Goal: Task Accomplishment & Management: Complete application form

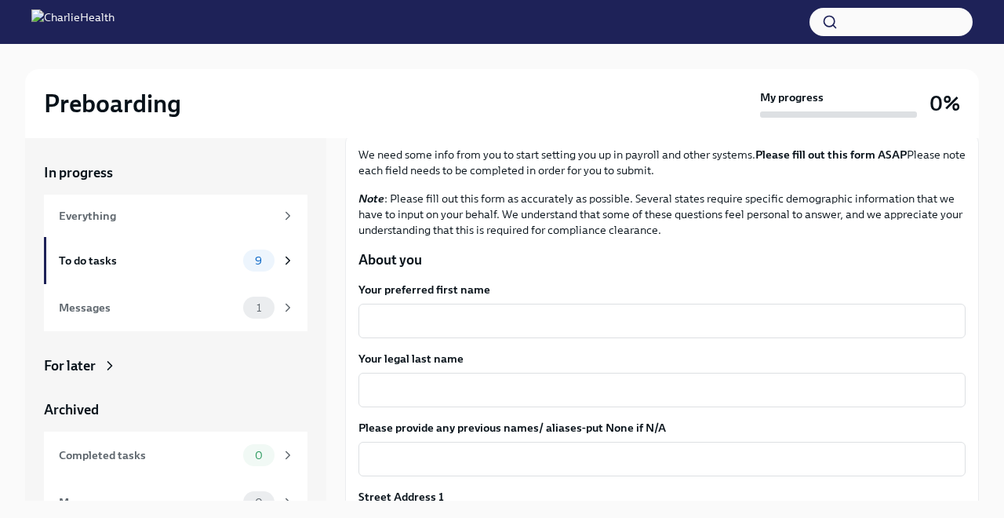
scroll to position [111, 0]
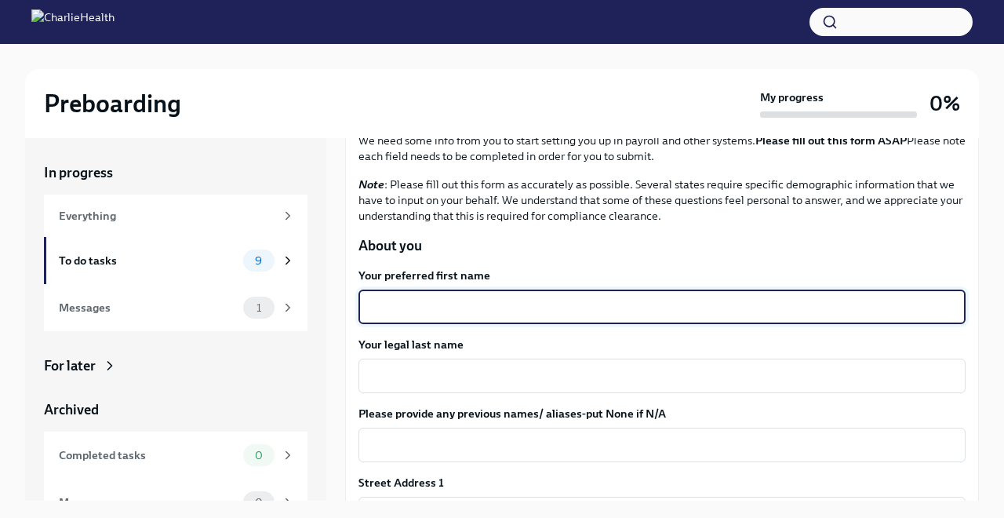
click at [453, 304] on textarea "Your preferred first name" at bounding box center [662, 306] width 588 height 19
type textarea "[PERSON_NAME]"
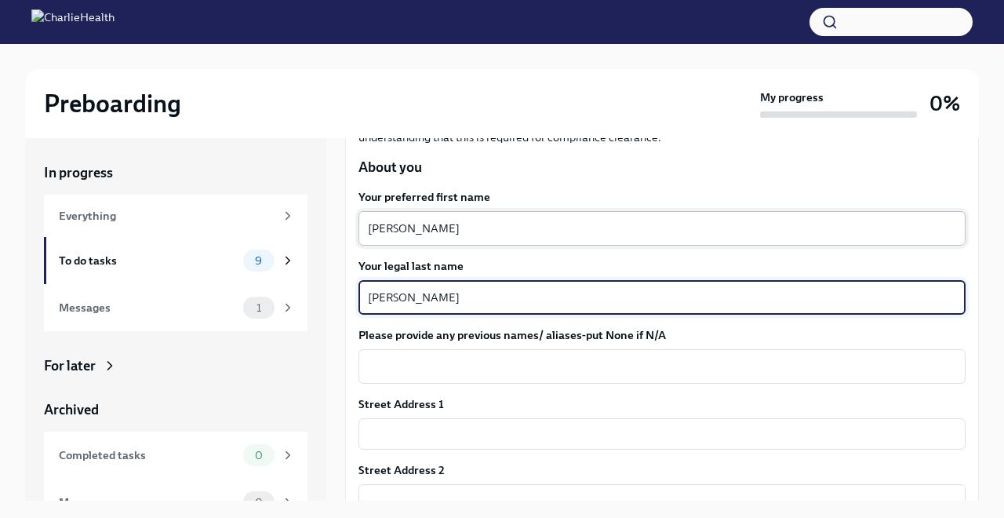
scroll to position [228, 0]
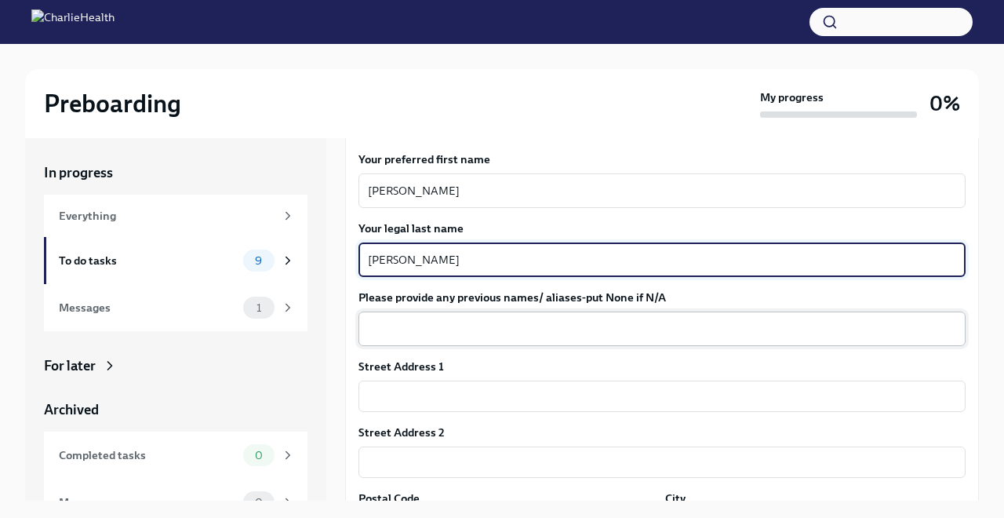
type textarea "[PERSON_NAME]"
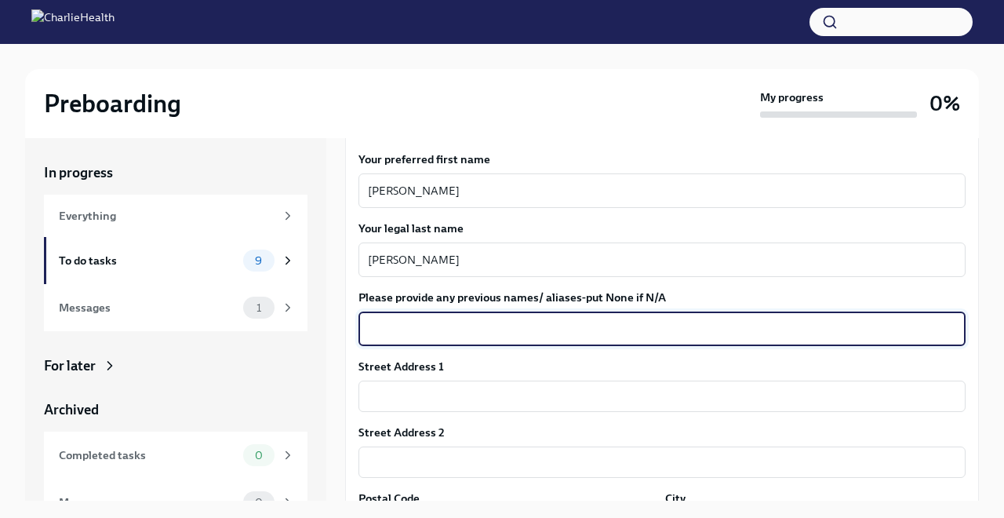
click at [428, 326] on textarea "Please provide any previous names/ aliases-put None if N/A" at bounding box center [662, 328] width 588 height 19
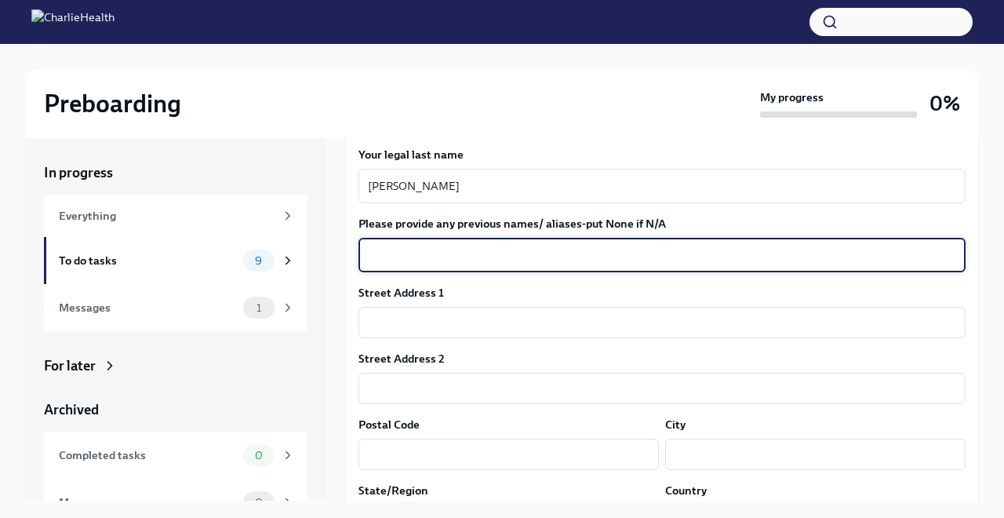
scroll to position [304, 0]
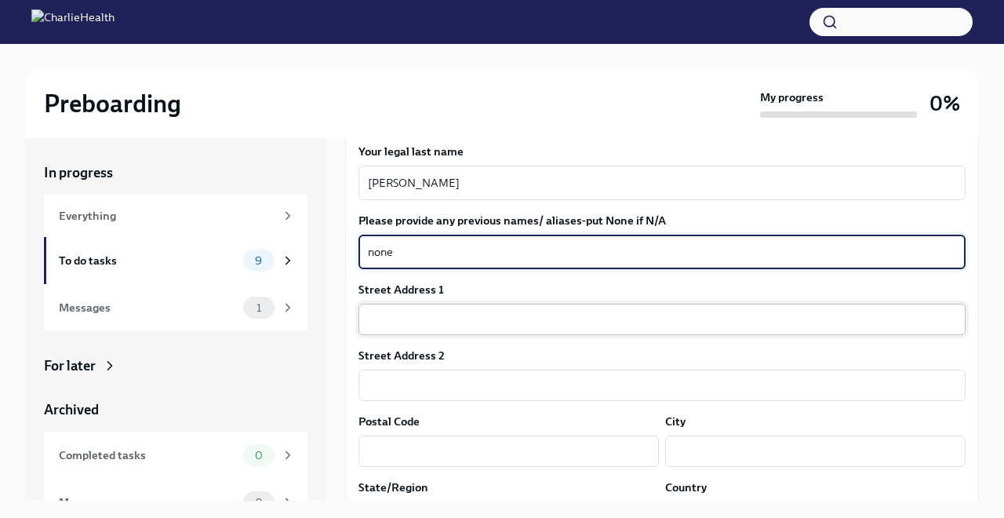
type textarea "none"
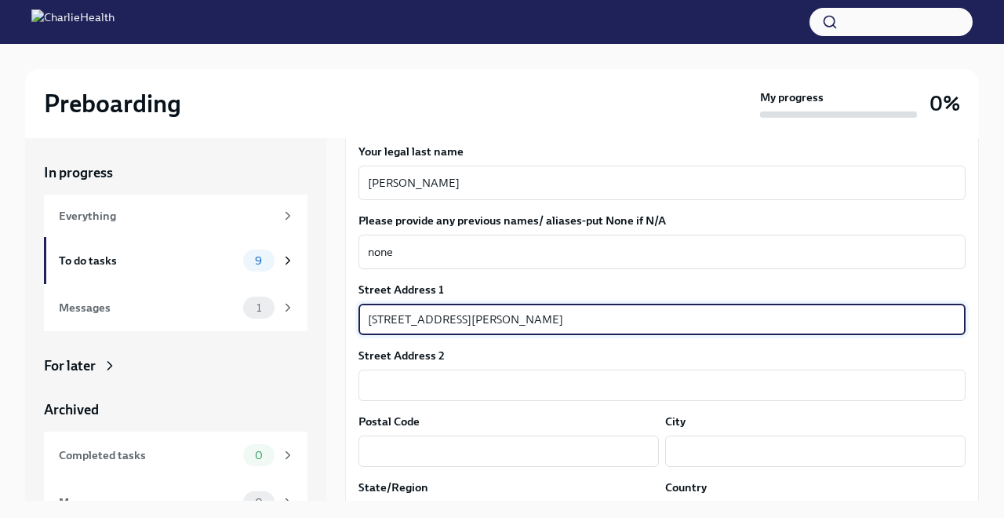
type input "[STREET_ADDRESS][PERSON_NAME]"
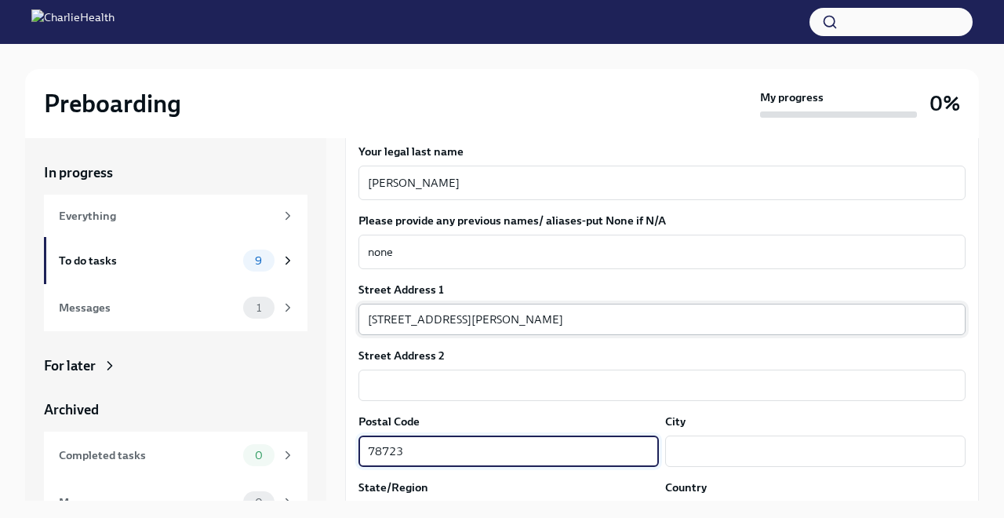
type input "78723"
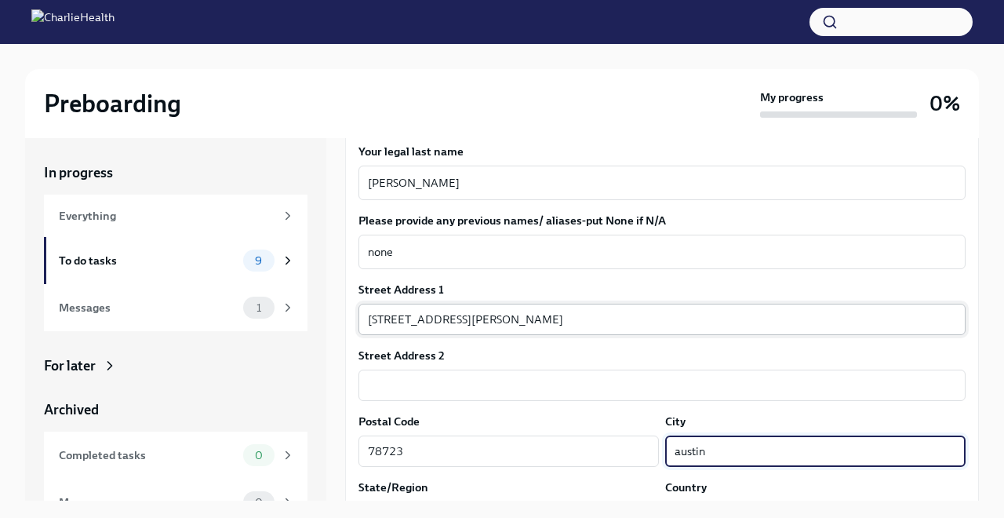
type input "austin"
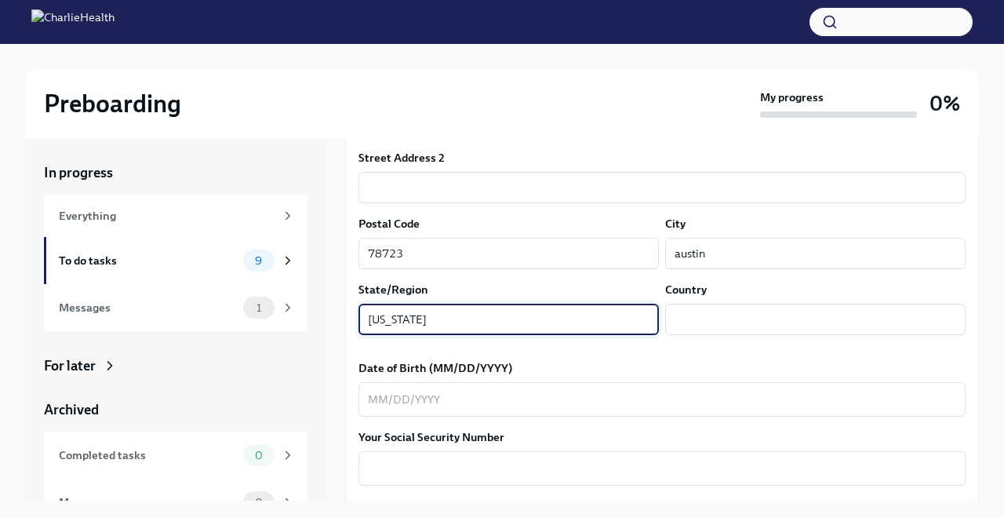
type input "[US_STATE]"
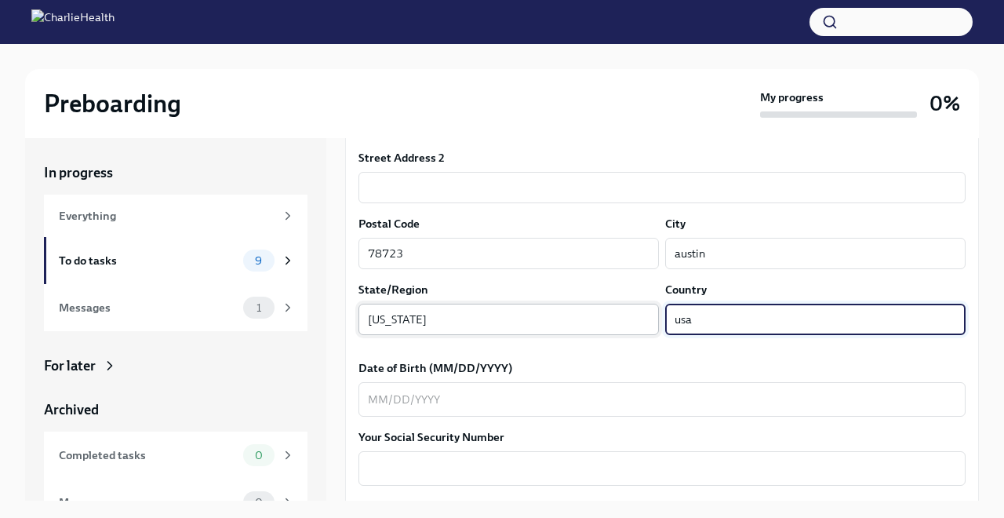
type input "usa"
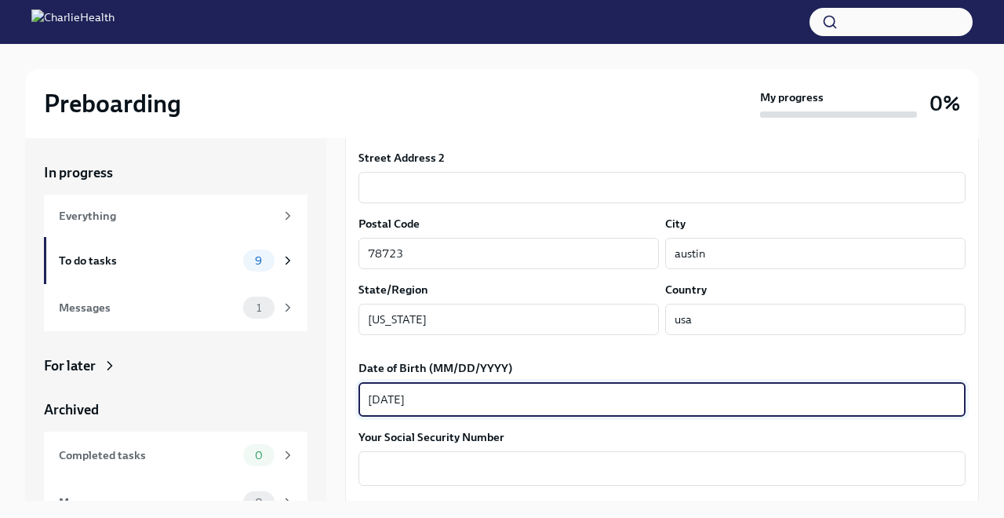
type textarea "[DATE]"
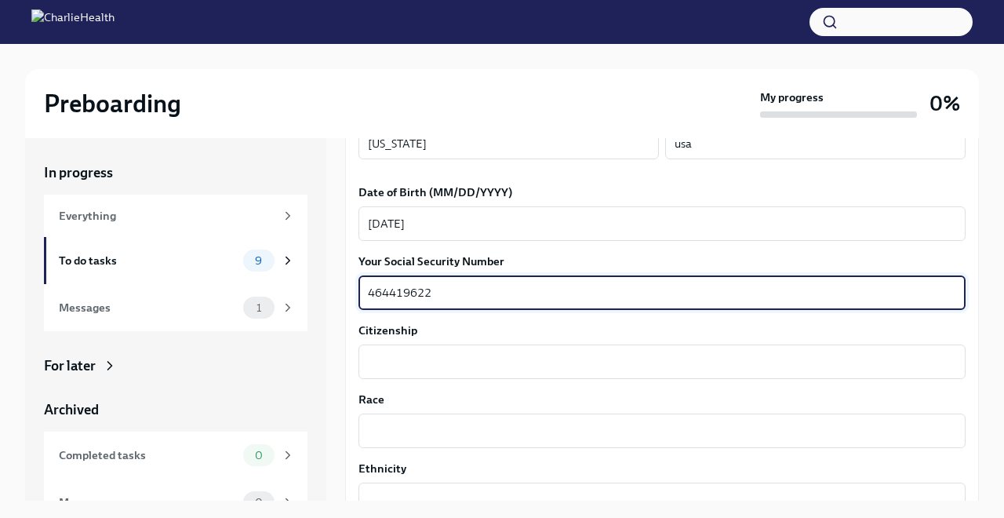
scroll to position [683, 0]
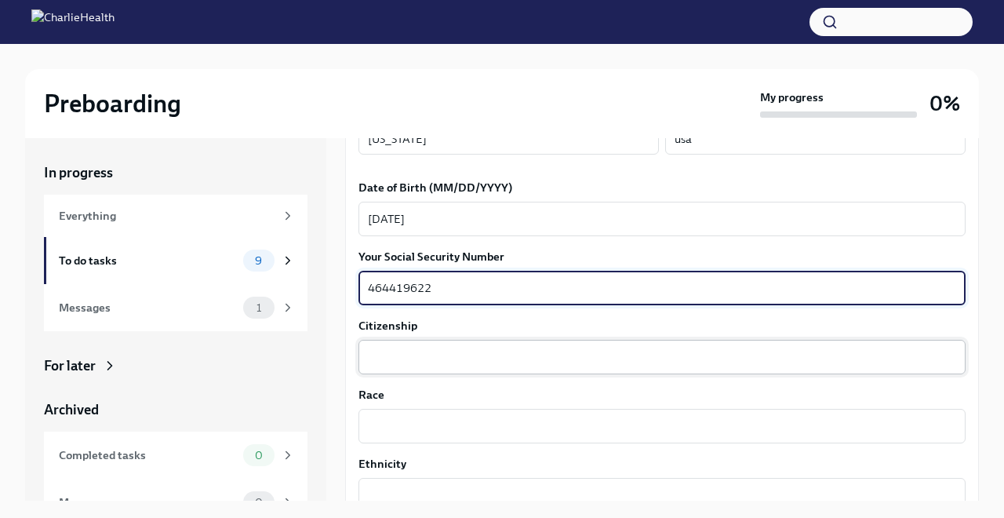
type textarea "464419622"
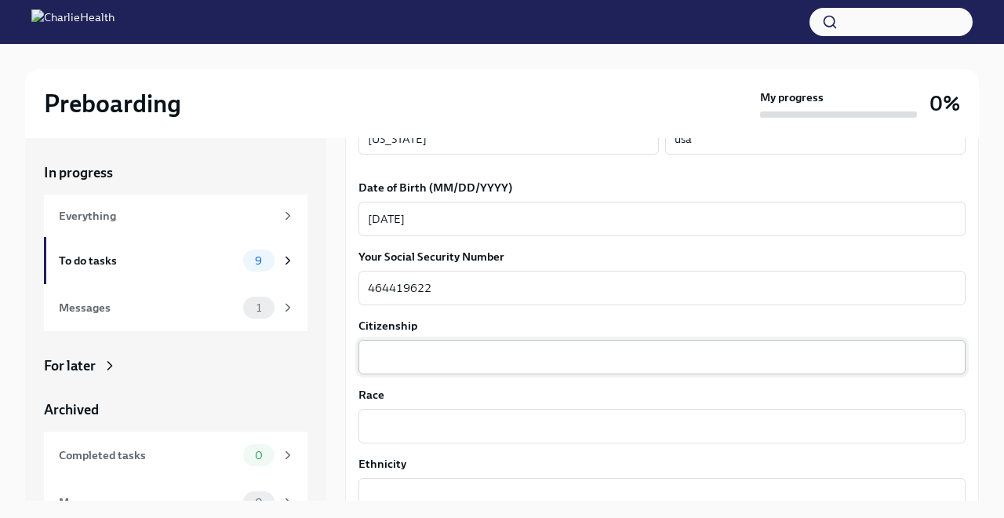
click at [373, 366] on div "x ​" at bounding box center [662, 357] width 607 height 35
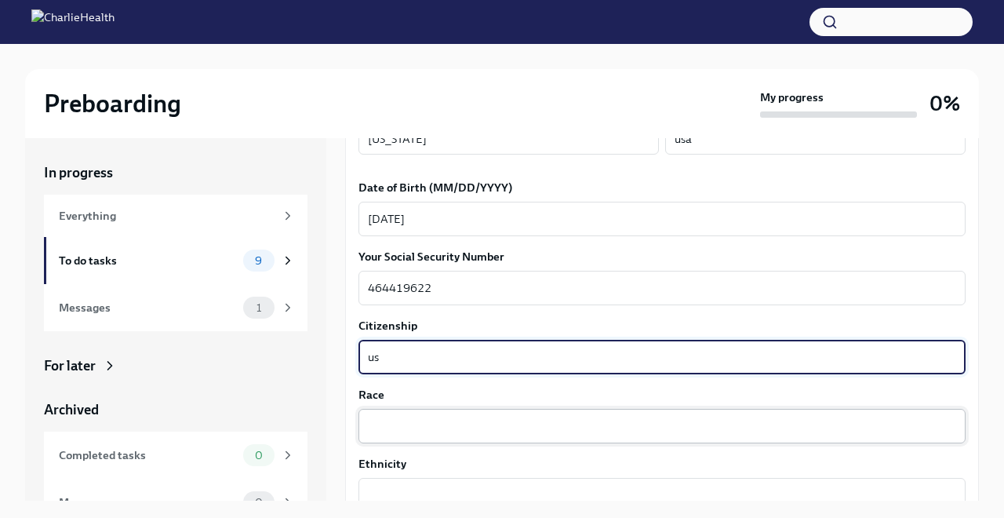
type textarea "us"
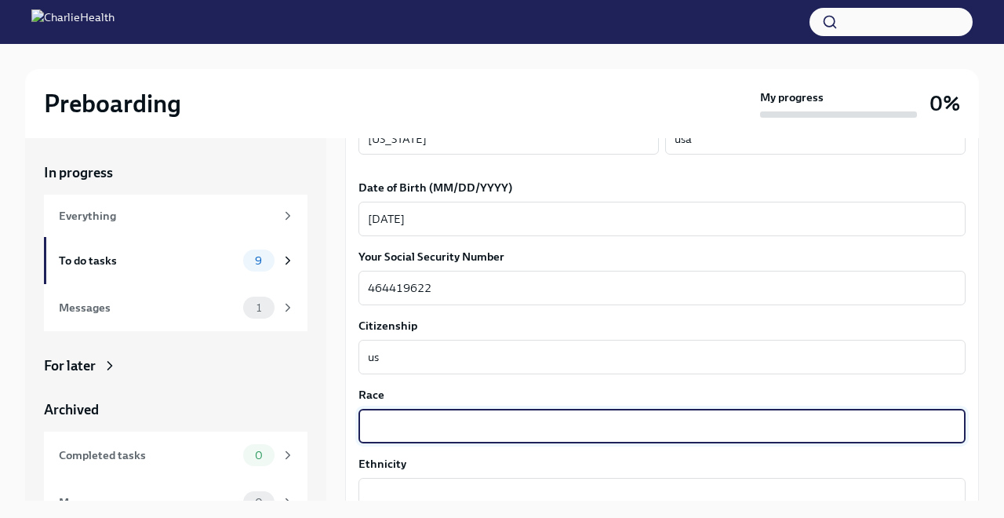
click at [384, 428] on textarea "Race" at bounding box center [662, 426] width 588 height 19
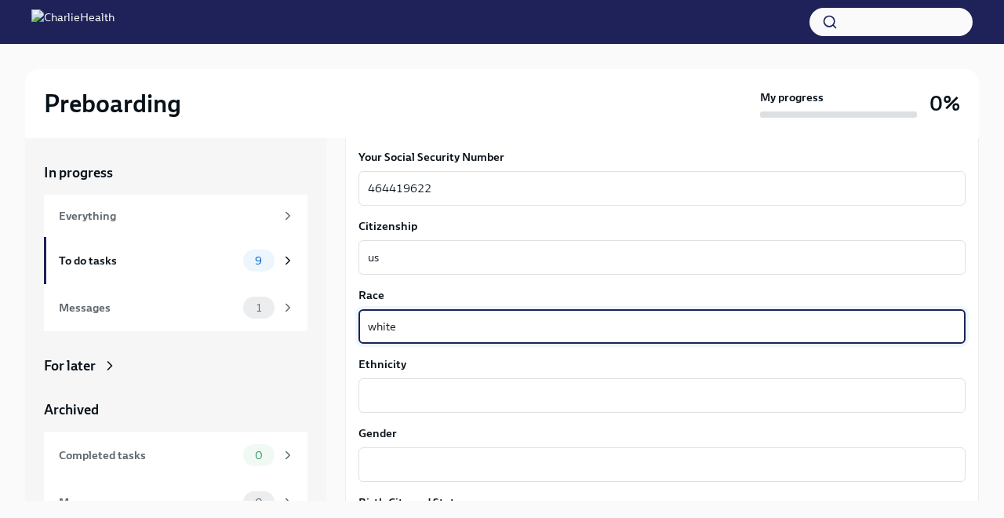
scroll to position [798, 0]
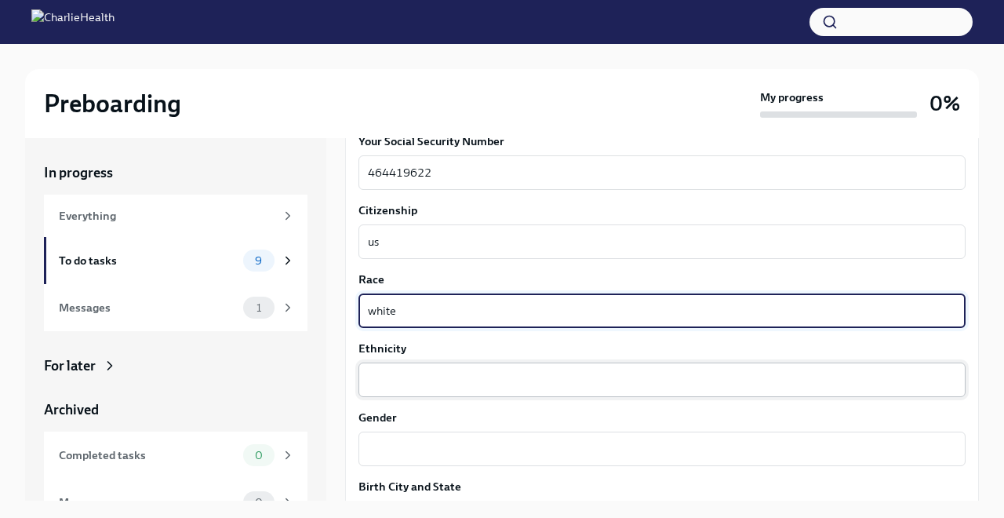
type textarea "white"
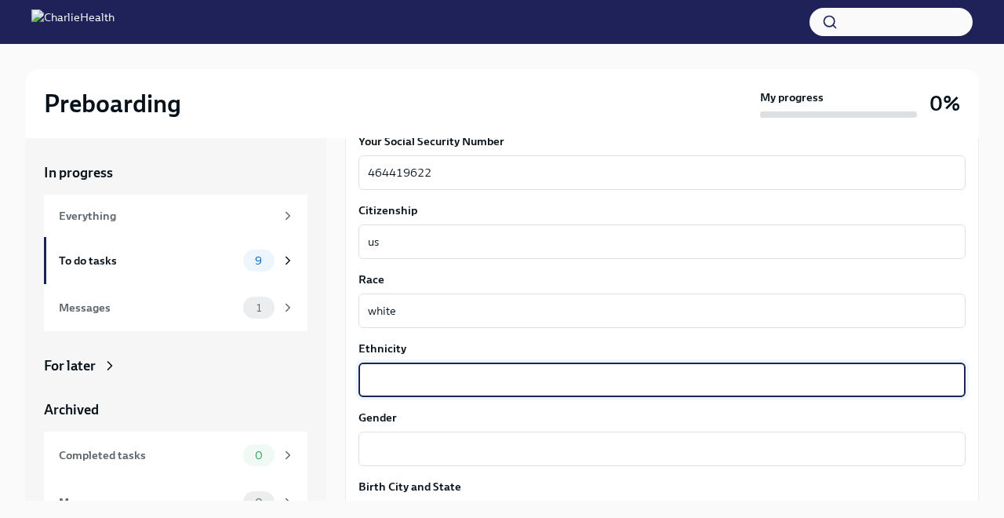
click at [377, 380] on textarea "Ethnicity" at bounding box center [662, 379] width 588 height 19
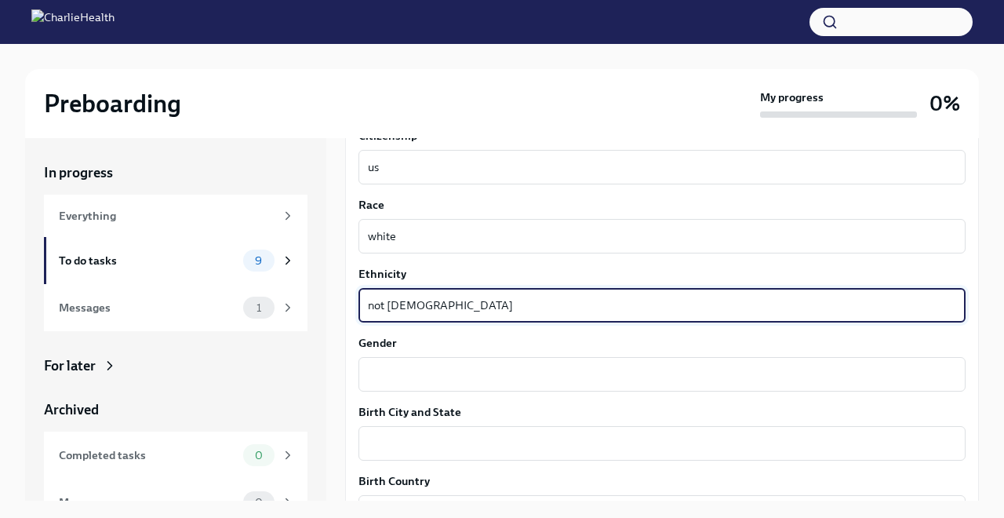
scroll to position [891, 0]
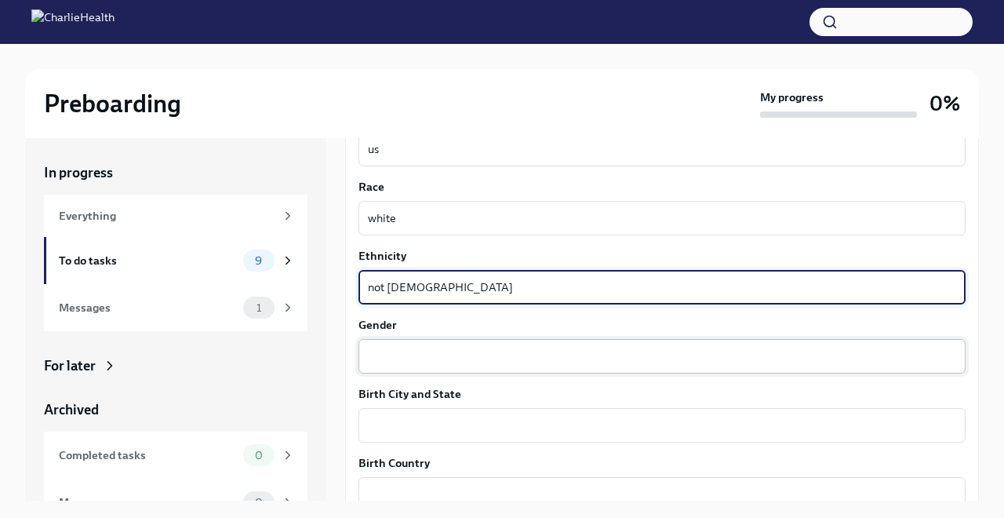
type textarea "not [DEMOGRAPHIC_DATA]"
click at [401, 355] on textarea "Gender" at bounding box center [662, 356] width 588 height 19
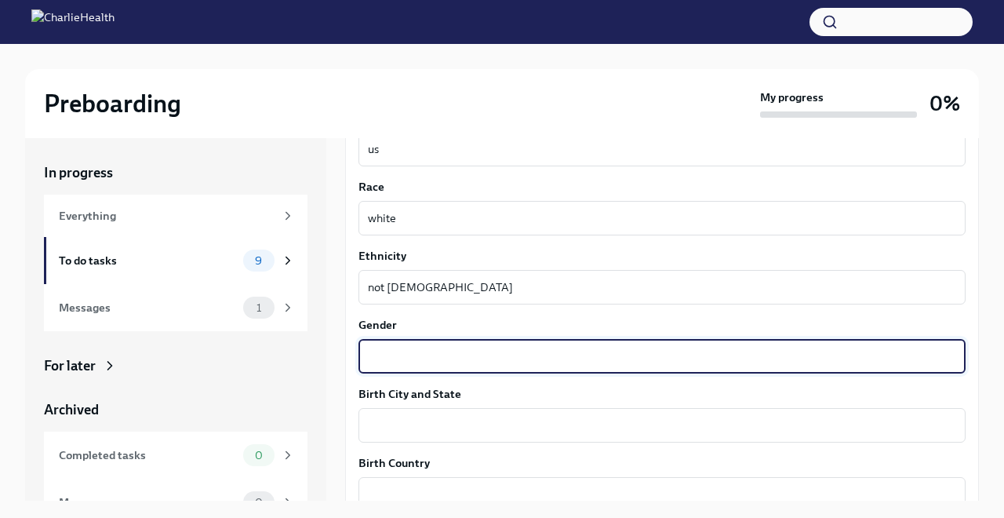
type textarea "d"
type textarea "[DEMOGRAPHIC_DATA]"
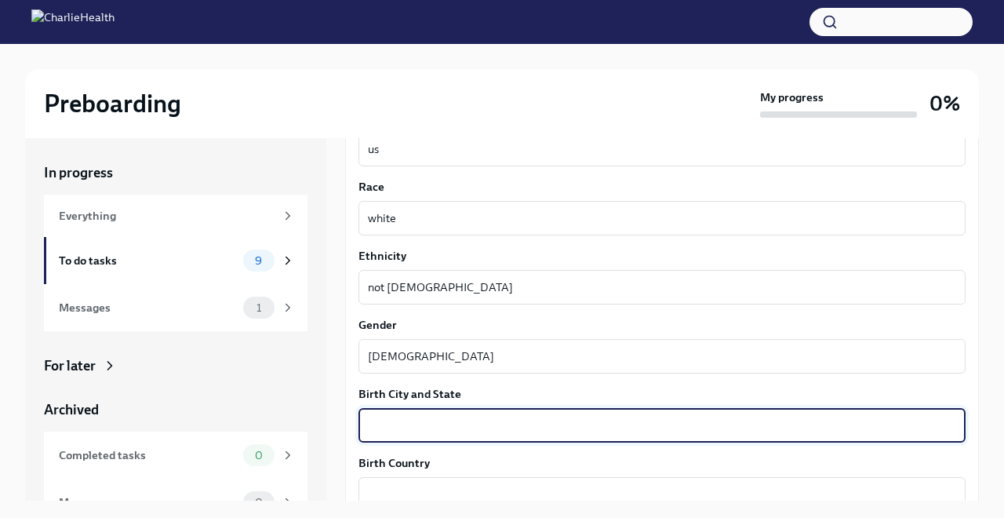
click at [412, 431] on textarea "Birth City and State" at bounding box center [662, 425] width 588 height 19
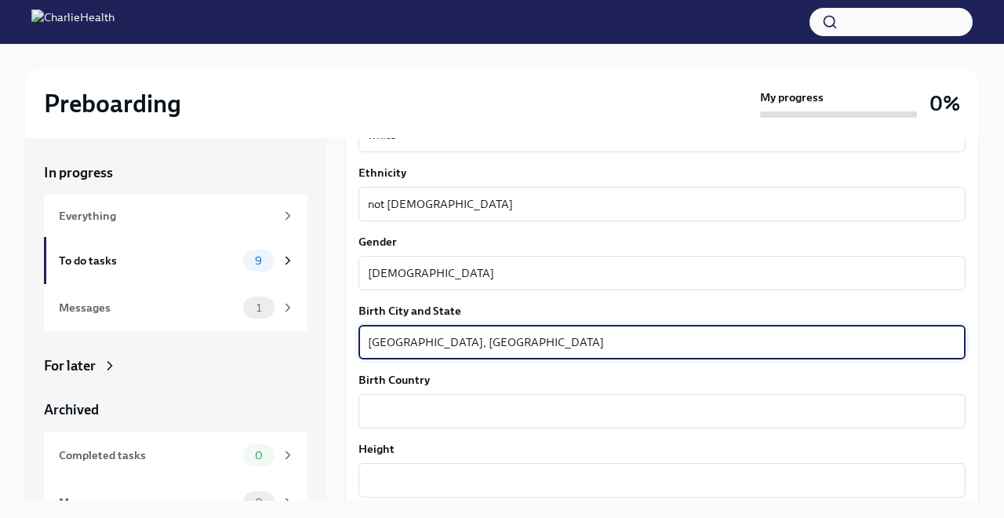
scroll to position [994, 0]
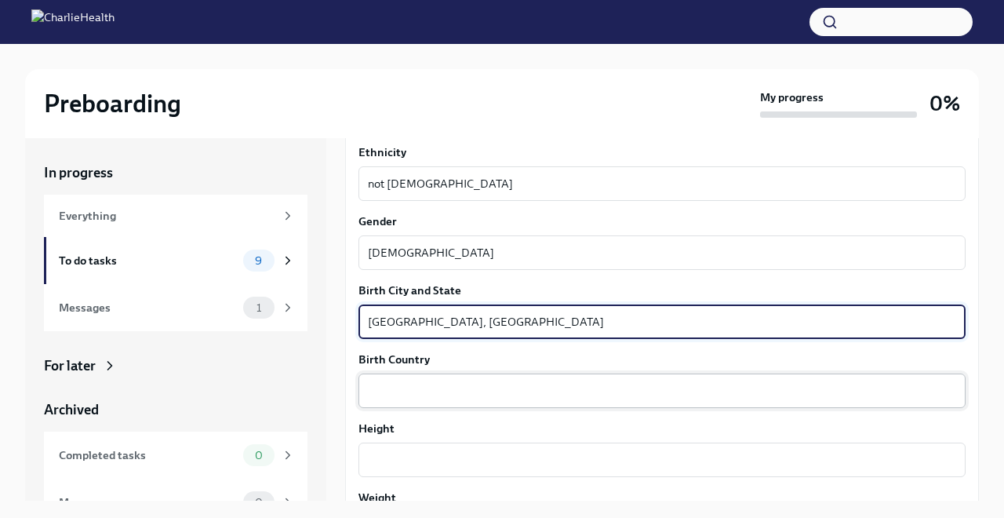
type textarea "[GEOGRAPHIC_DATA], [GEOGRAPHIC_DATA]"
click at [395, 394] on textarea "Birth Country" at bounding box center [662, 390] width 588 height 19
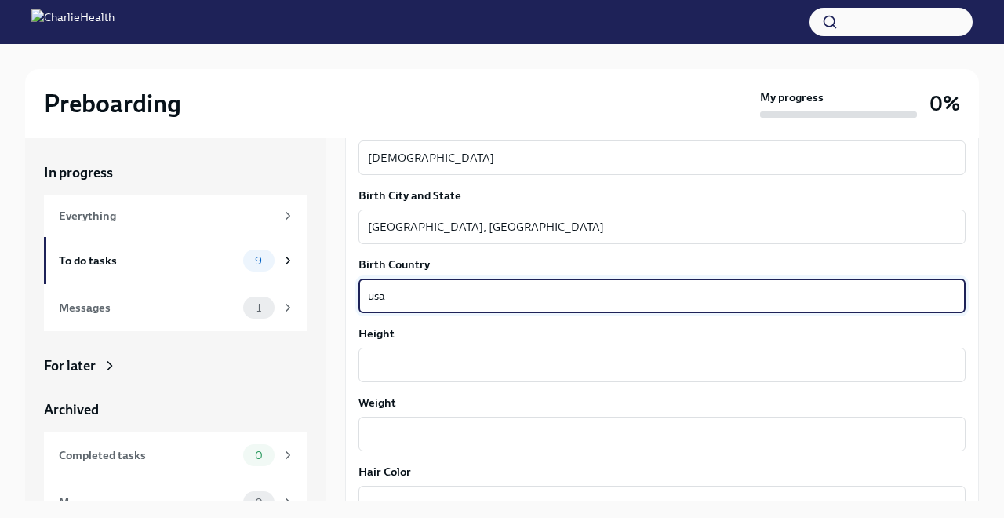
scroll to position [1117, 0]
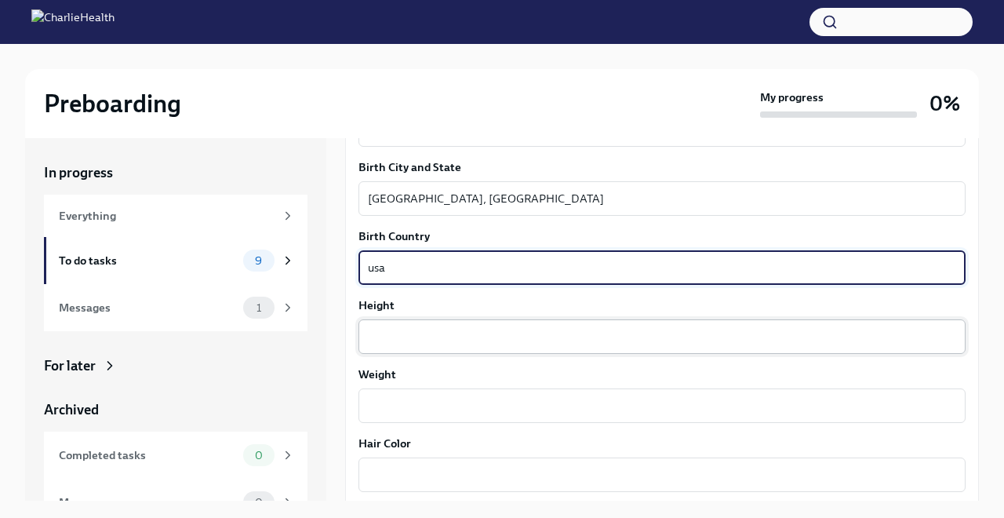
type textarea "usa"
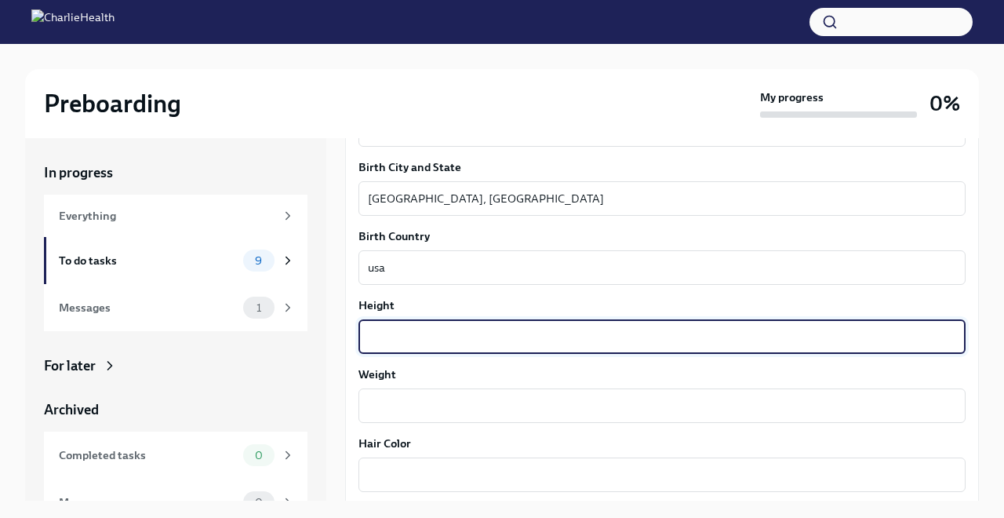
click at [392, 343] on textarea "Height" at bounding box center [662, 336] width 588 height 19
type textarea "5'5""
click at [394, 409] on textarea "Weight" at bounding box center [662, 405] width 588 height 19
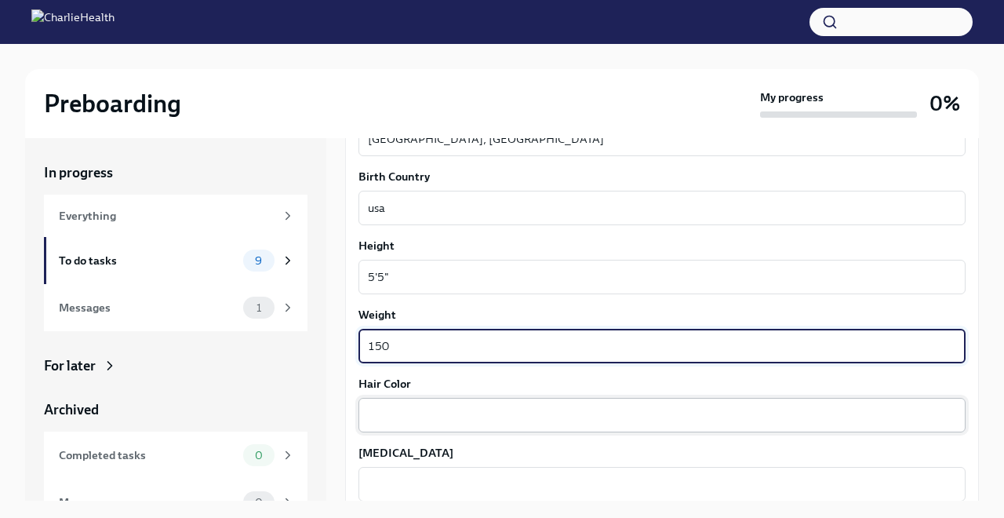
scroll to position [1181, 0]
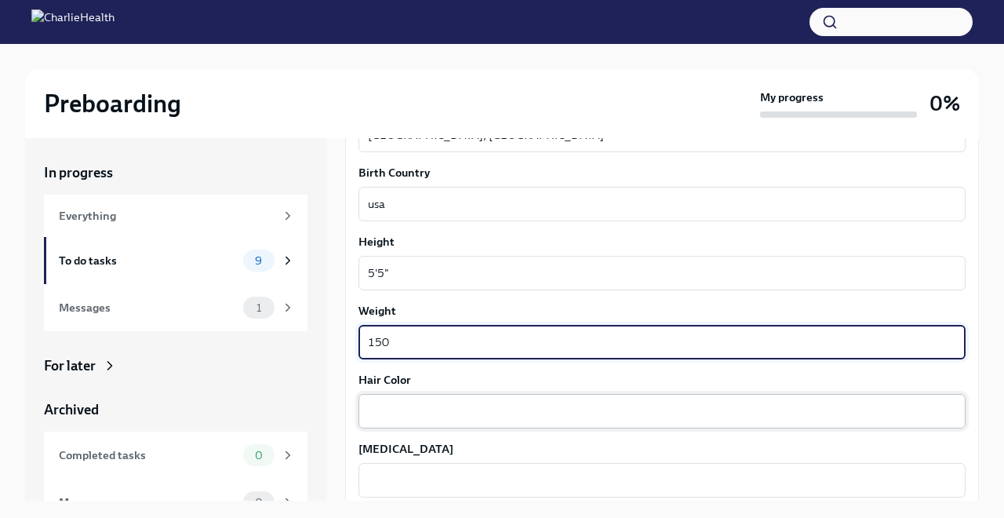
type textarea "150"
click at [392, 417] on textarea "Hair Color" at bounding box center [662, 411] width 588 height 19
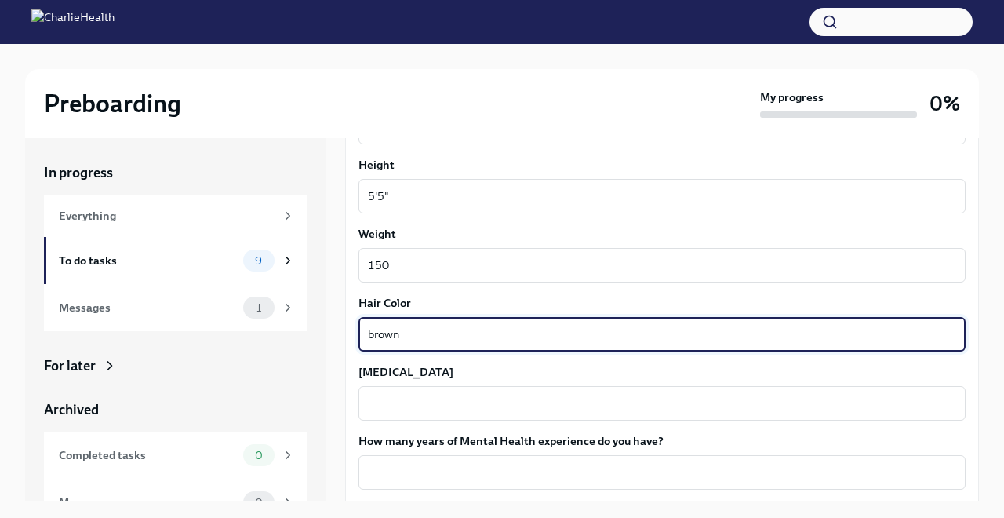
scroll to position [1277, 0]
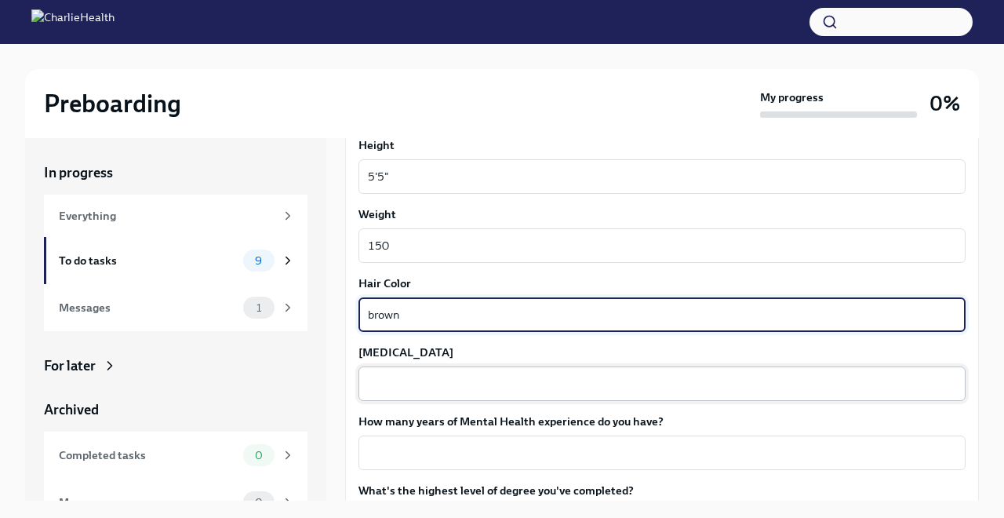
type textarea "brown"
click at [387, 385] on textarea "[MEDICAL_DATA]" at bounding box center [662, 383] width 588 height 19
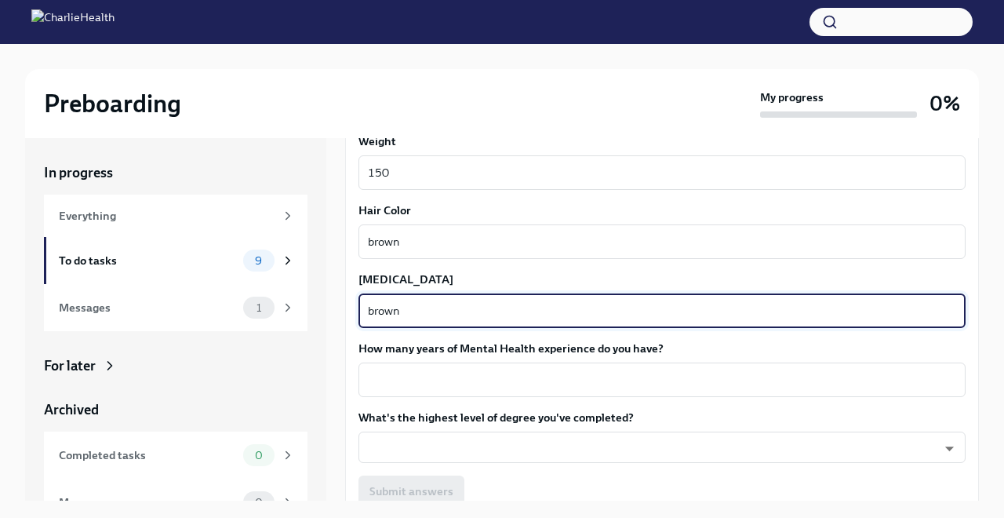
scroll to position [1364, 0]
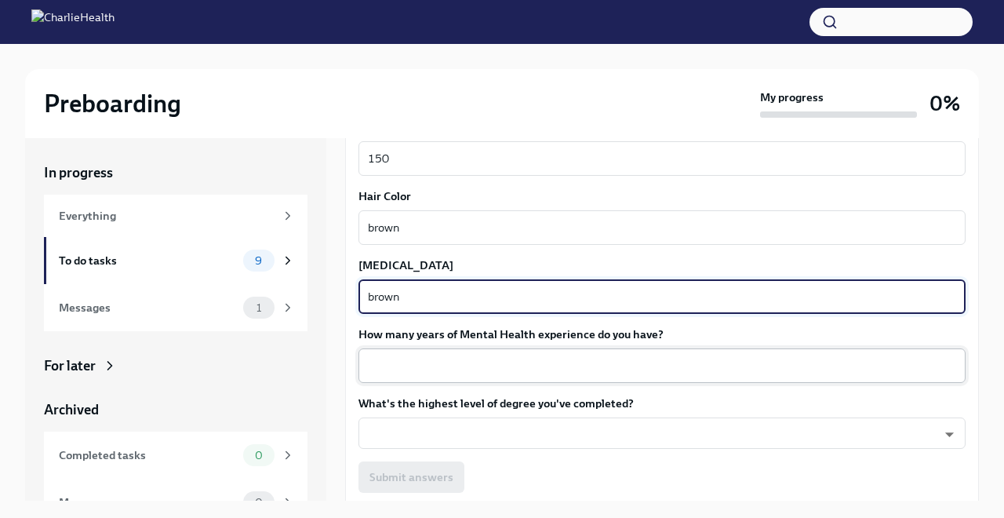
type textarea "brown"
click at [398, 373] on textarea "How many years of Mental Health experience do you have?" at bounding box center [662, 365] width 588 height 19
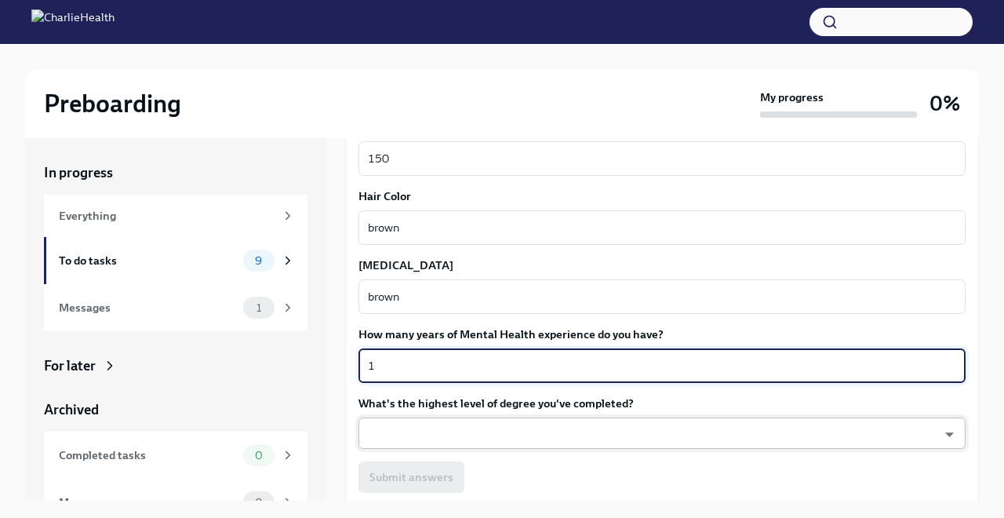
type textarea "1"
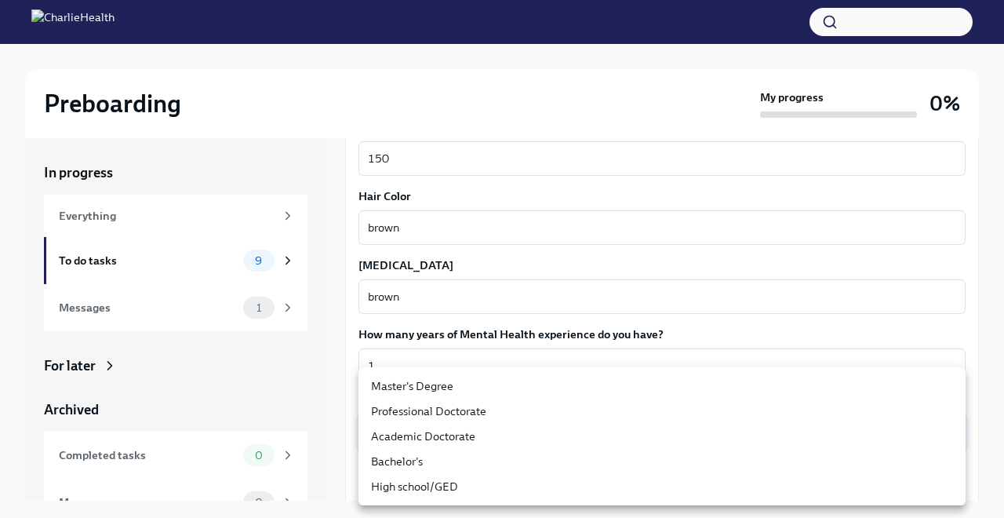
click at [395, 439] on body "Preboarding My progress 0% In progress Everything To do tasks 9 Messages 1 For …" at bounding box center [502, 272] width 1004 height 545
click at [397, 384] on li "Master's Degree" at bounding box center [662, 385] width 607 height 25
type input "2vBr-ghkD"
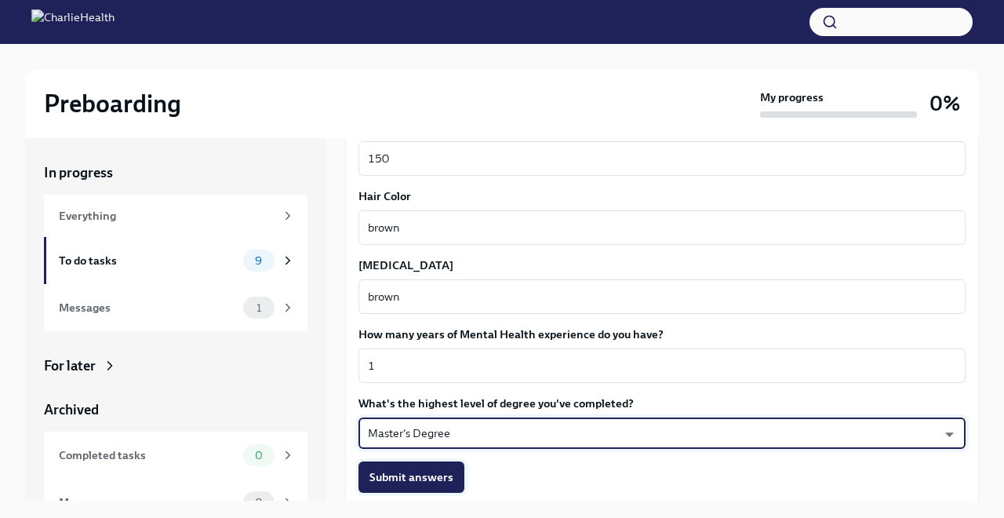
click at [410, 474] on span "Submit answers" at bounding box center [412, 477] width 84 height 16
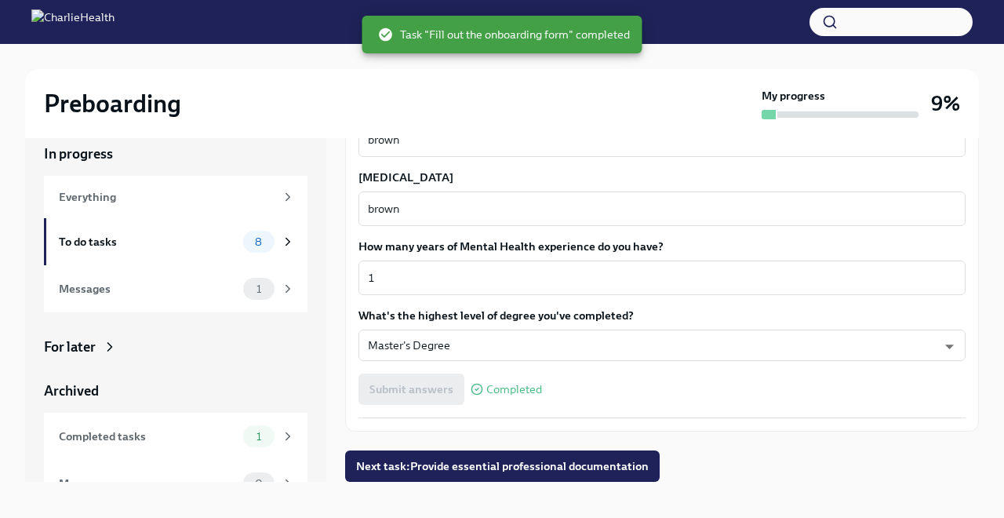
scroll to position [21, 0]
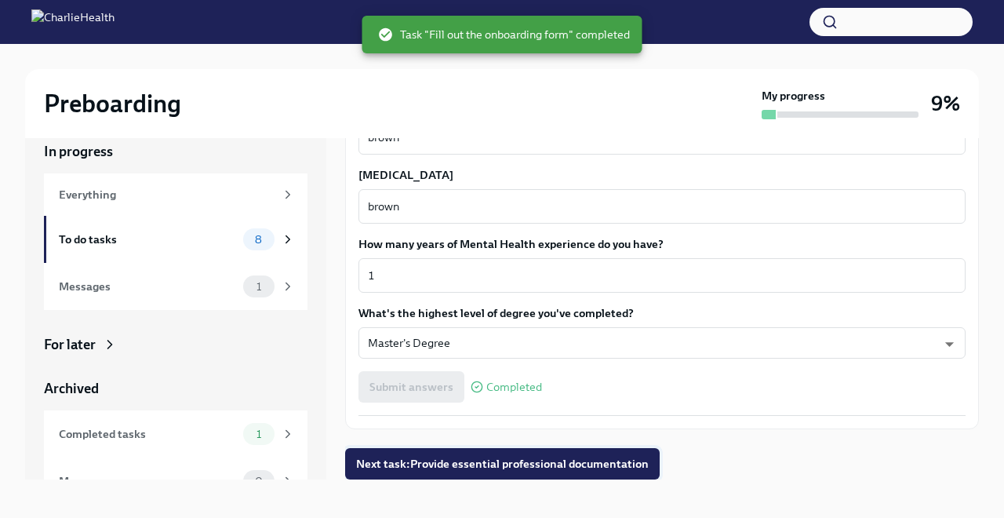
click at [486, 467] on span "Next task : Provide essential professional documentation" at bounding box center [502, 464] width 293 height 16
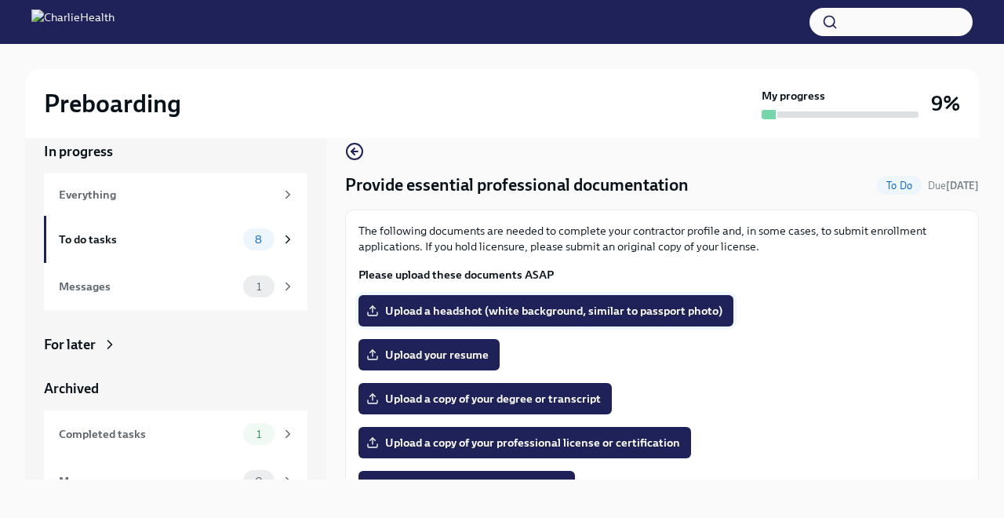
click at [498, 301] on label "Upload a headshot (white background, similar to passport photo)" at bounding box center [546, 310] width 375 height 31
click at [0, 0] on input "Upload a headshot (white background, similar to passport photo)" at bounding box center [0, 0] width 0 height 0
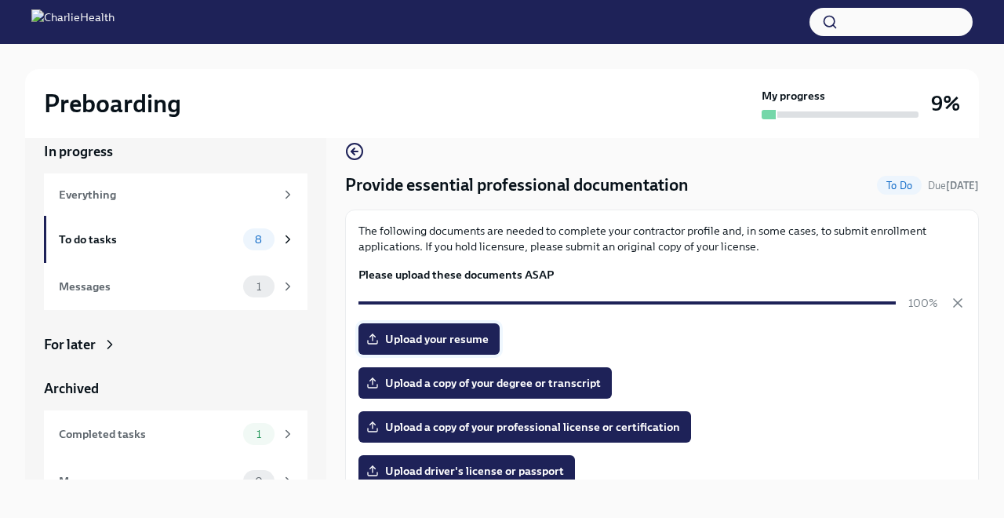
click at [425, 337] on span "Upload your resume" at bounding box center [429, 339] width 119 height 16
click at [0, 0] on input "Upload your resume" at bounding box center [0, 0] width 0 height 0
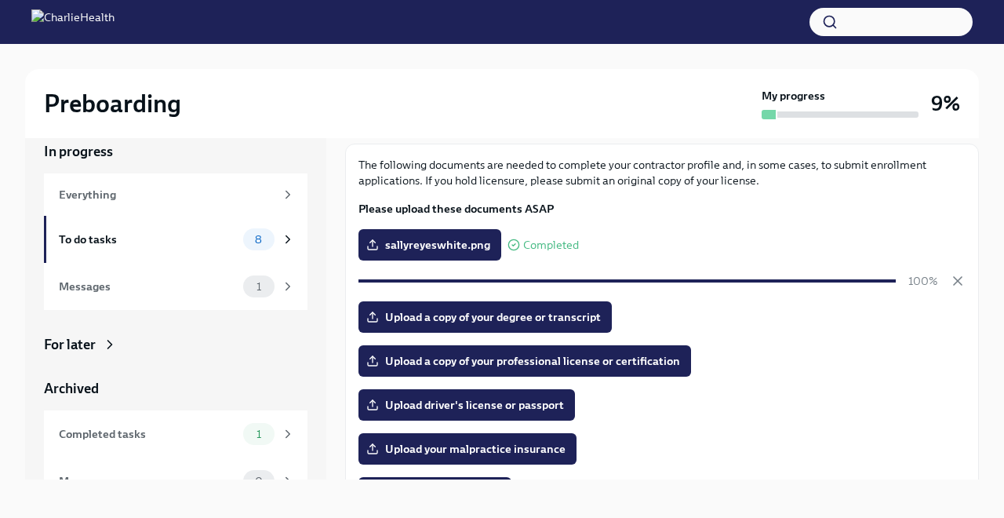
scroll to position [72, 0]
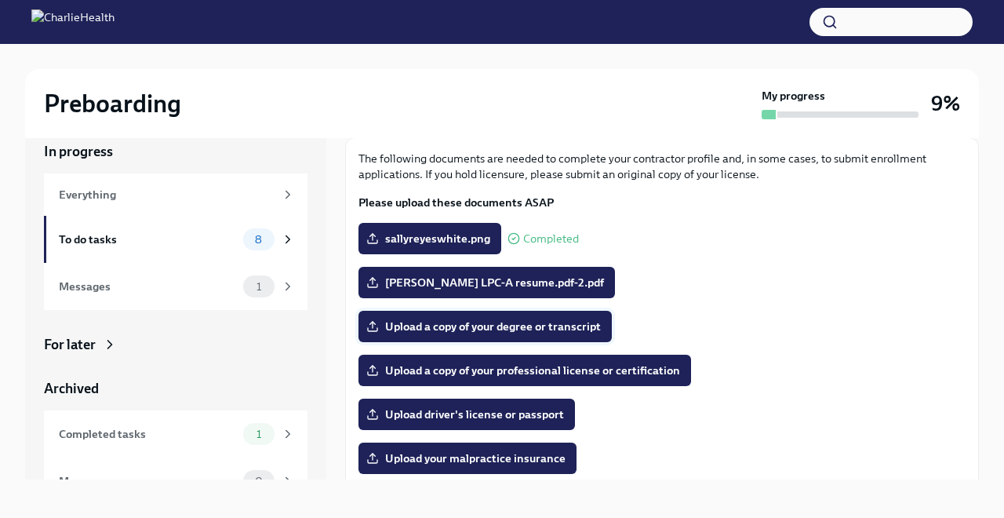
click at [451, 324] on span "Upload a copy of your degree or transcript" at bounding box center [485, 327] width 231 height 16
click at [0, 0] on input "Upload a copy of your degree or transcript" at bounding box center [0, 0] width 0 height 0
click at [488, 370] on span "Upload a copy of your professional license or certification" at bounding box center [525, 370] width 311 height 16
click at [0, 0] on input "Upload a copy of your professional license or certification" at bounding box center [0, 0] width 0 height 0
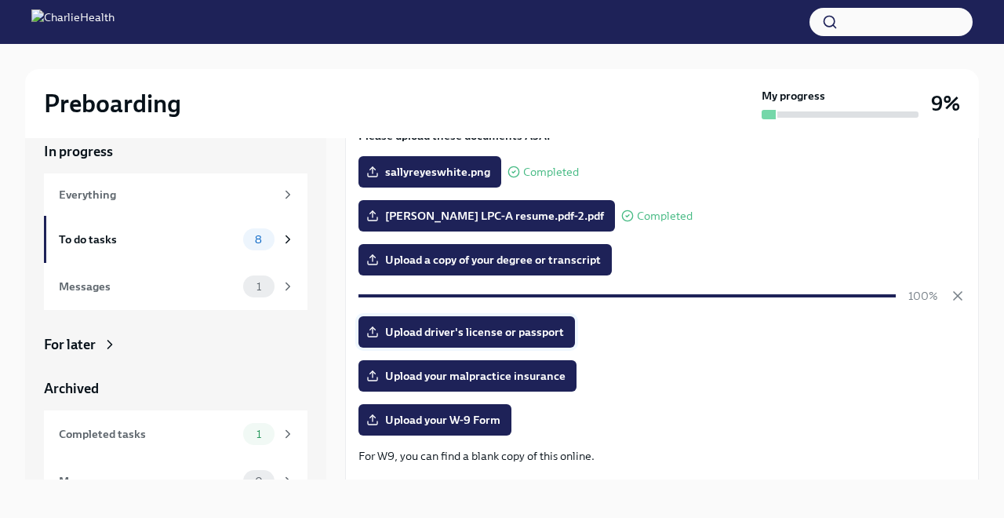
scroll to position [153, 0]
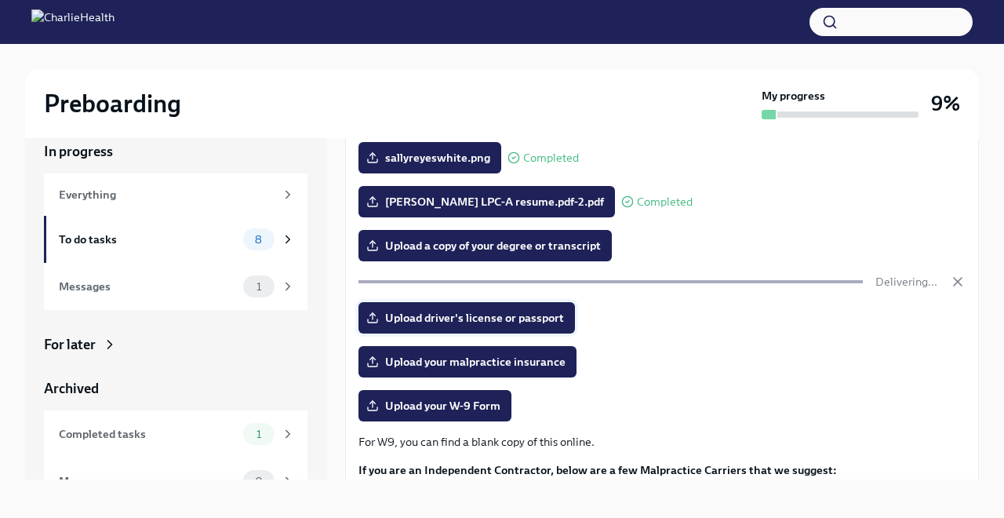
click at [496, 317] on span "Upload driver's license or passport" at bounding box center [467, 318] width 195 height 16
click at [0, 0] on input "Upload driver's license or passport" at bounding box center [0, 0] width 0 height 0
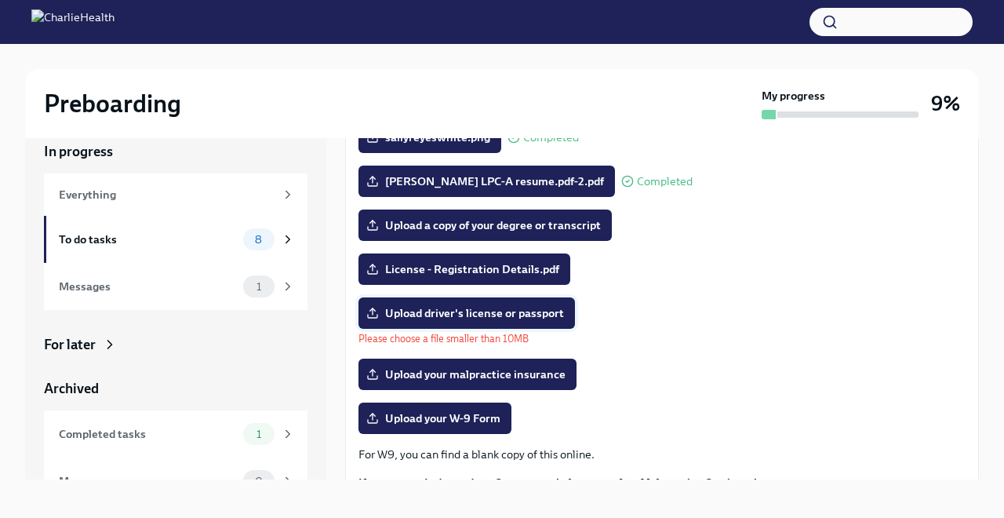
scroll to position [175, 0]
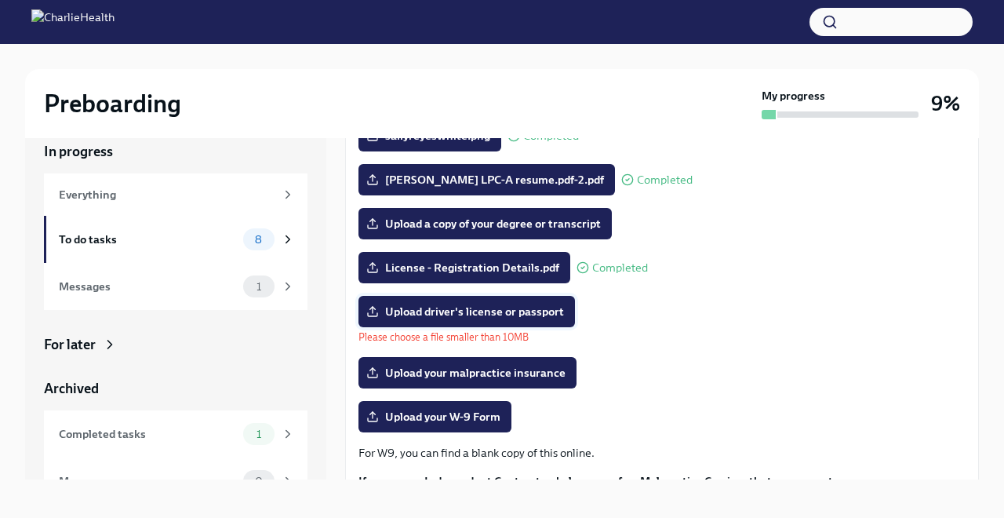
click at [472, 312] on span "Upload driver's license or passport" at bounding box center [467, 312] width 195 height 16
click at [0, 0] on input "Upload driver's license or passport" at bounding box center [0, 0] width 0 height 0
click at [413, 308] on span "Upload driver's license or passport" at bounding box center [467, 312] width 195 height 16
click at [0, 0] on input "Upload driver's license or passport" at bounding box center [0, 0] width 0 height 0
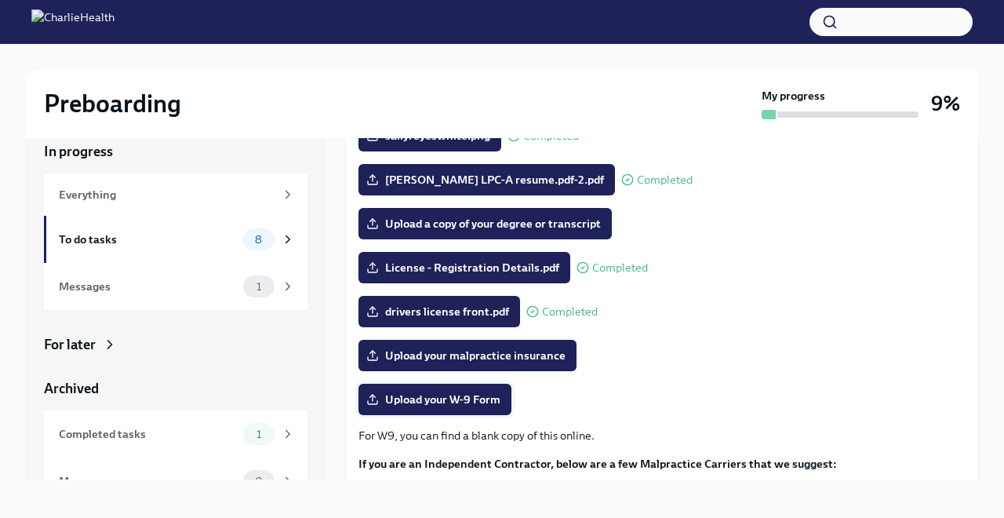
click at [453, 402] on span "Upload your W-9 Form" at bounding box center [435, 400] width 131 height 16
click at [0, 0] on input "Upload your W-9 Form" at bounding box center [0, 0] width 0 height 0
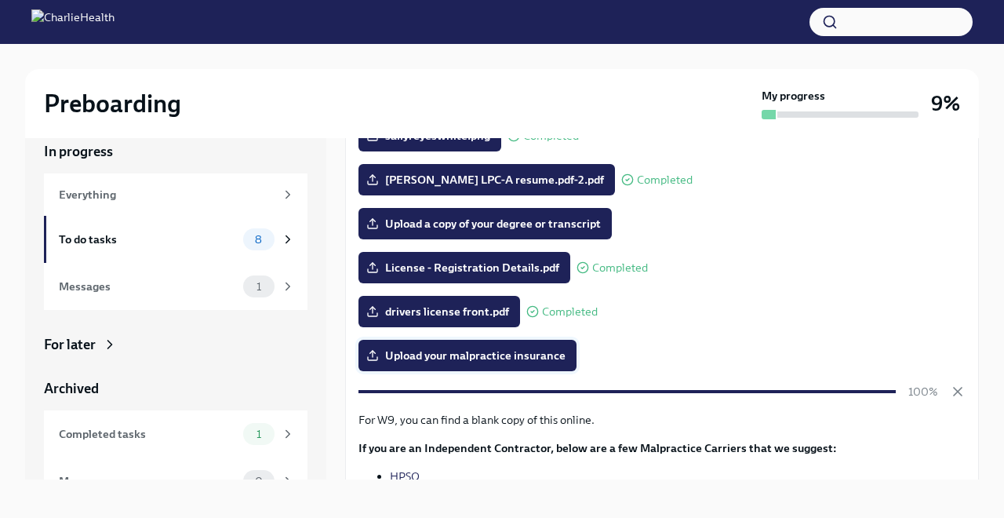
click at [482, 355] on span "Upload your malpractice insurance" at bounding box center [468, 356] width 196 height 16
click at [0, 0] on input "Upload your malpractice insurance" at bounding box center [0, 0] width 0 height 0
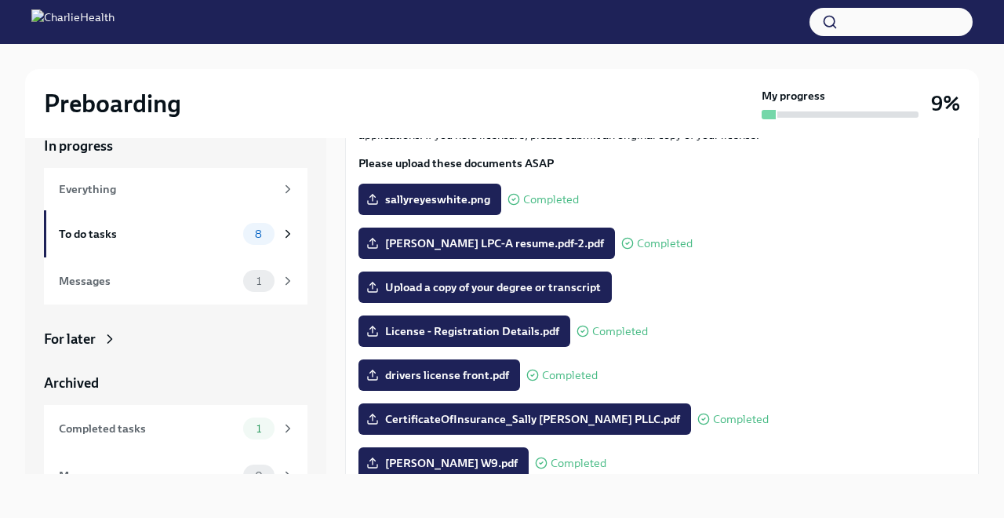
scroll to position [118, 0]
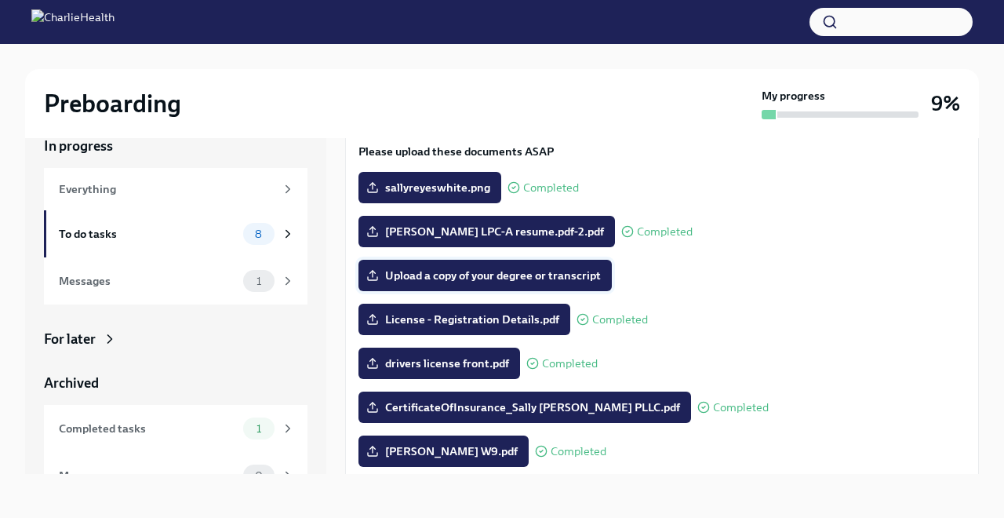
click at [551, 279] on span "Upload a copy of your degree or transcript" at bounding box center [485, 276] width 231 height 16
click at [0, 0] on input "Upload a copy of your degree or transcript" at bounding box center [0, 0] width 0 height 0
click at [459, 279] on span "Academic Transcript.pdf" at bounding box center [441, 276] width 143 height 16
click at [0, 0] on input "Academic Transcript.pdf" at bounding box center [0, 0] width 0 height 0
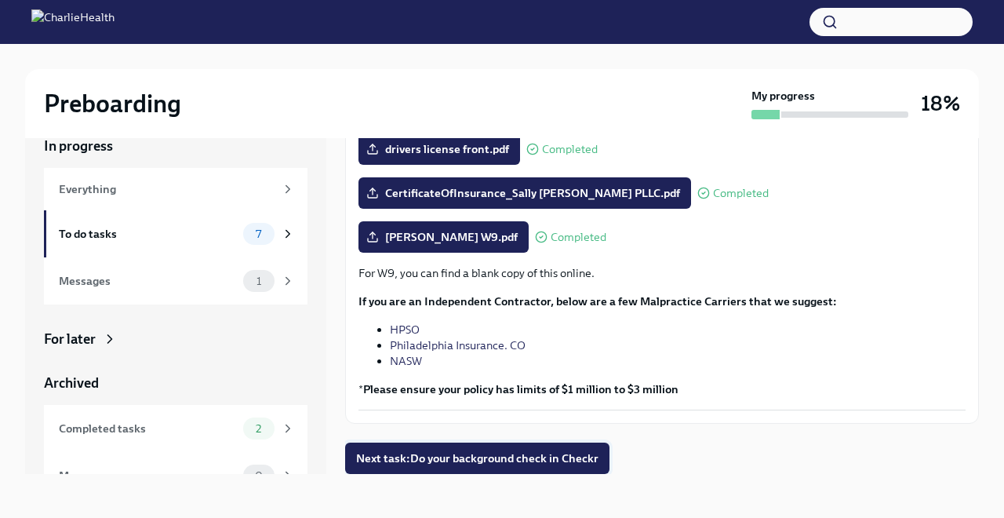
scroll to position [332, 0]
click at [512, 457] on span "Next task : Do your background check in Checkr" at bounding box center [477, 458] width 242 height 16
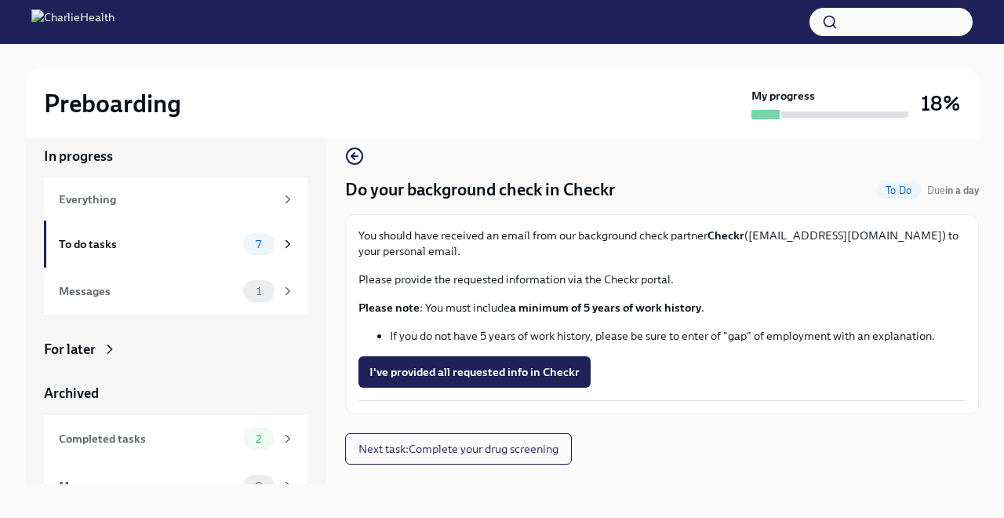
scroll to position [21, 0]
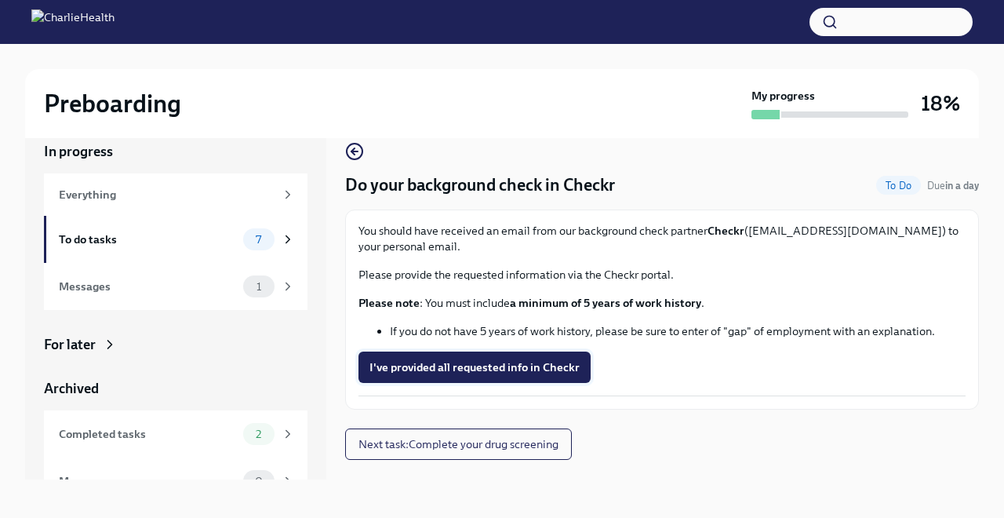
click at [428, 362] on span "I've provided all requested info in Checkr" at bounding box center [475, 367] width 210 height 16
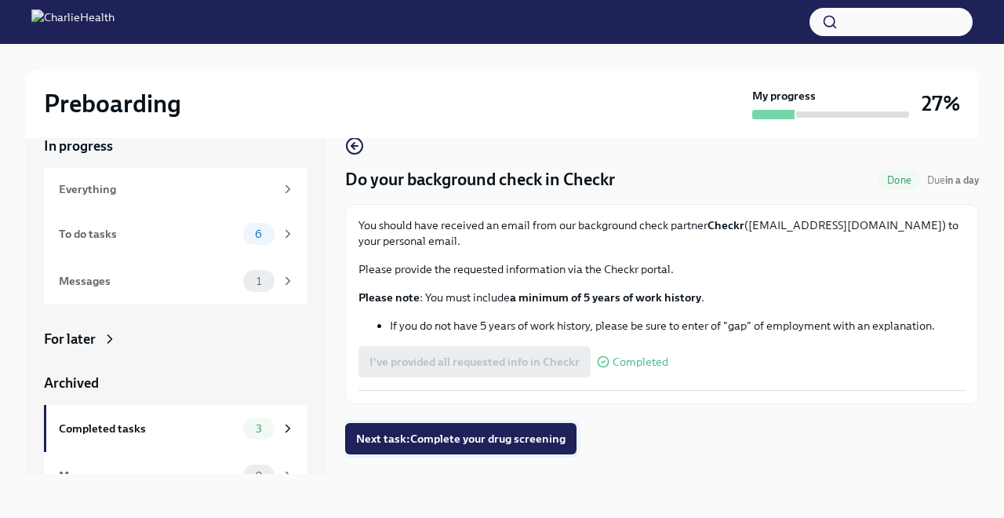
scroll to position [27, 0]
click at [461, 436] on span "Next task : Complete your drug screening" at bounding box center [460, 439] width 209 height 16
